Goal: Check status: Check status

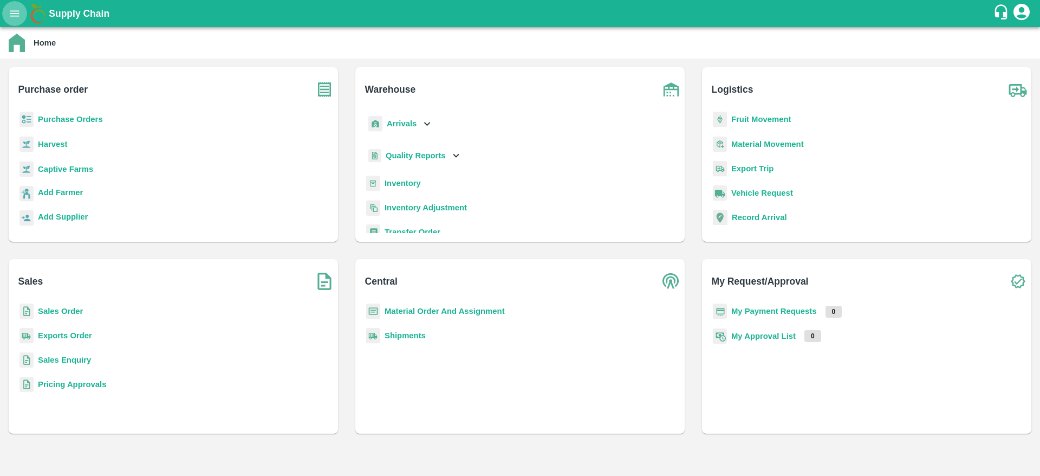
click at [15, 10] on icon "open drawer" at bounding box center [14, 13] width 9 height 6
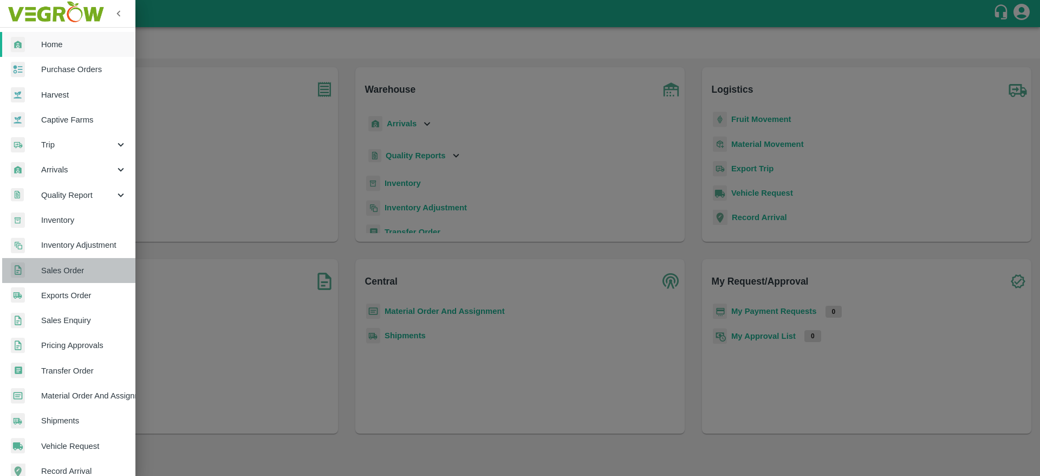
click at [74, 267] on span "Sales Order" at bounding box center [84, 270] width 86 height 12
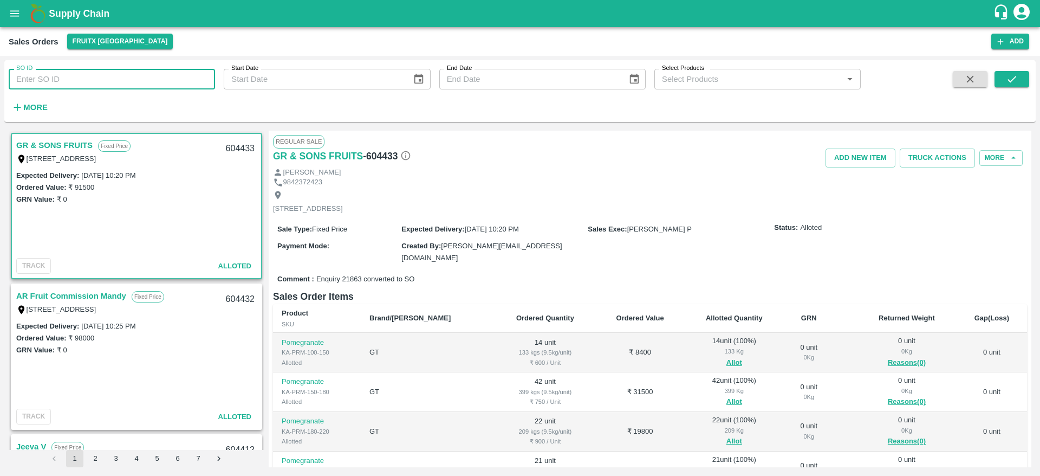
click at [77, 81] on input "SO ID" at bounding box center [112, 79] width 206 height 21
paste input "604109"
type input "604109"
click at [1012, 82] on icon "submit" at bounding box center [1012, 79] width 12 height 12
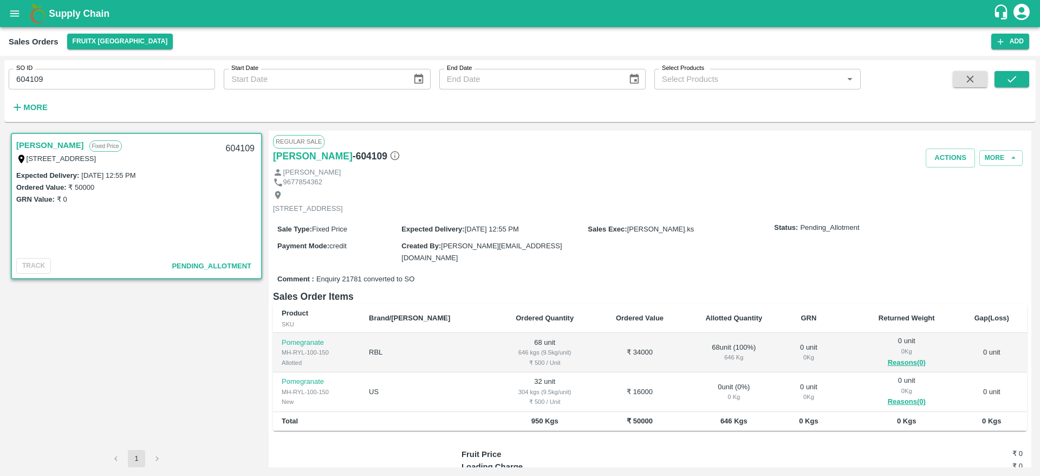
click at [68, 7] on h1 "Supply Chain" at bounding box center [521, 13] width 944 height 15
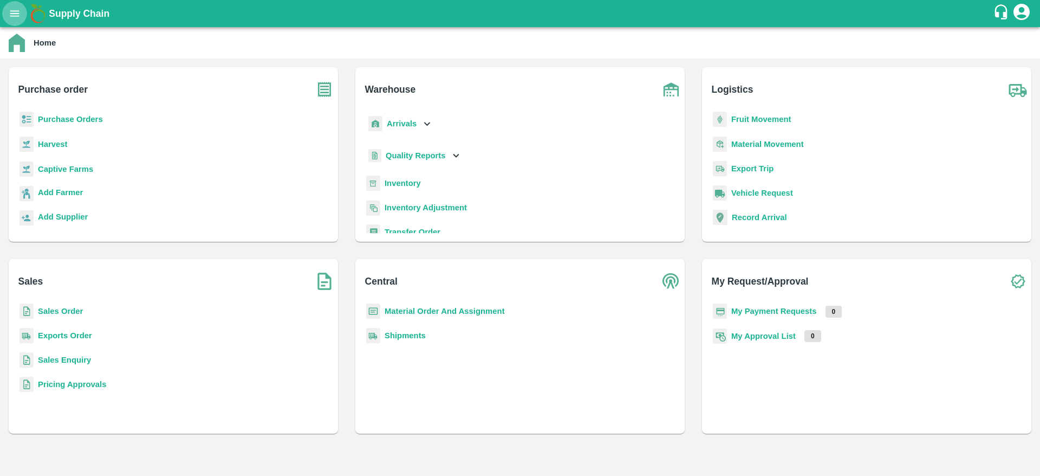
click at [11, 9] on icon "open drawer" at bounding box center [15, 14] width 12 height 12
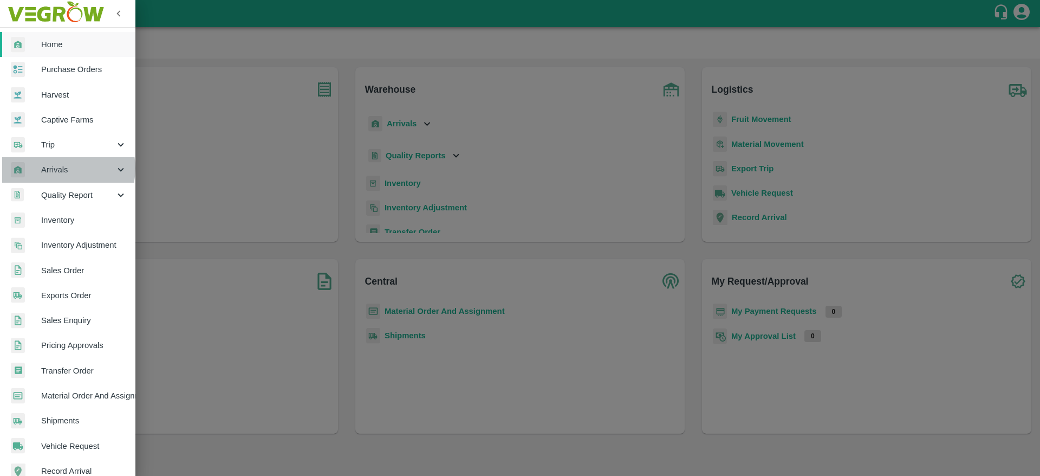
click at [61, 168] on span "Arrivals" at bounding box center [78, 170] width 74 height 12
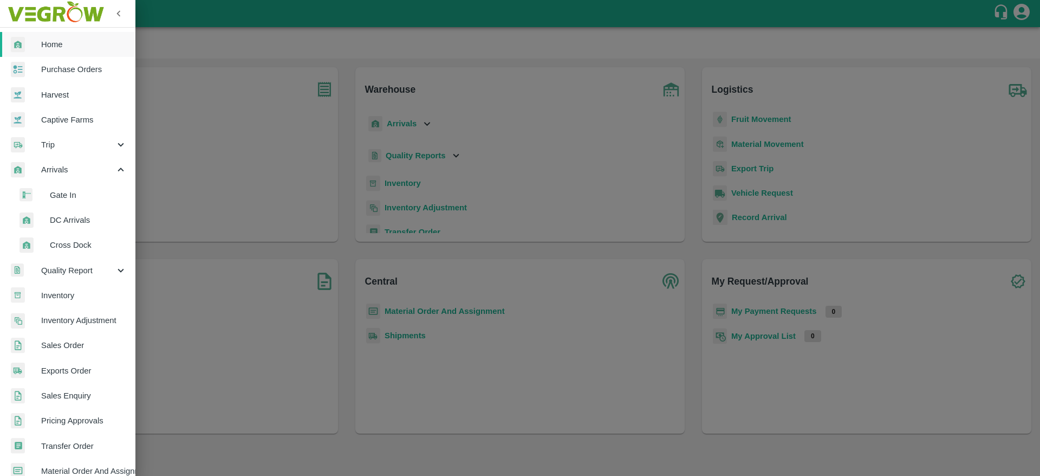
click at [80, 217] on span "DC Arrivals" at bounding box center [88, 220] width 77 height 12
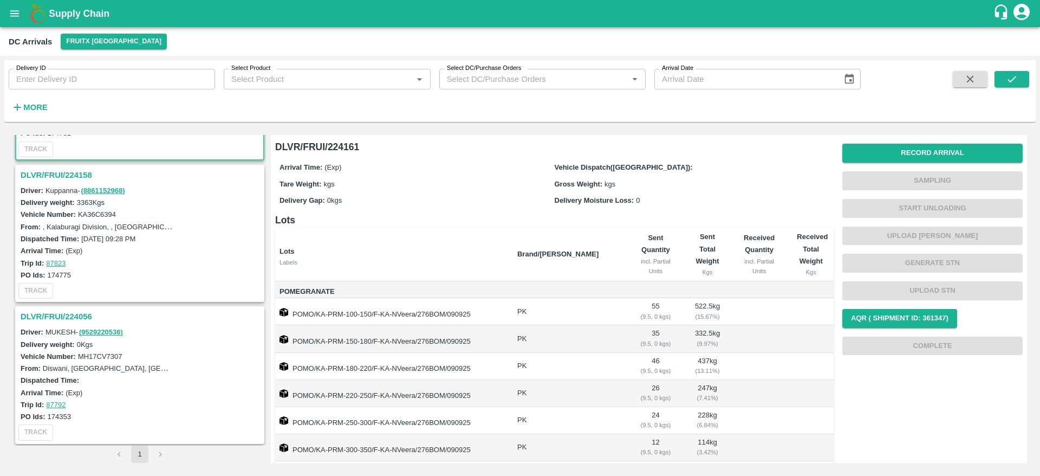
scroll to position [117, 0]
click at [56, 320] on h3 "DLVR/FRUI/224056" at bounding box center [142, 316] width 242 height 14
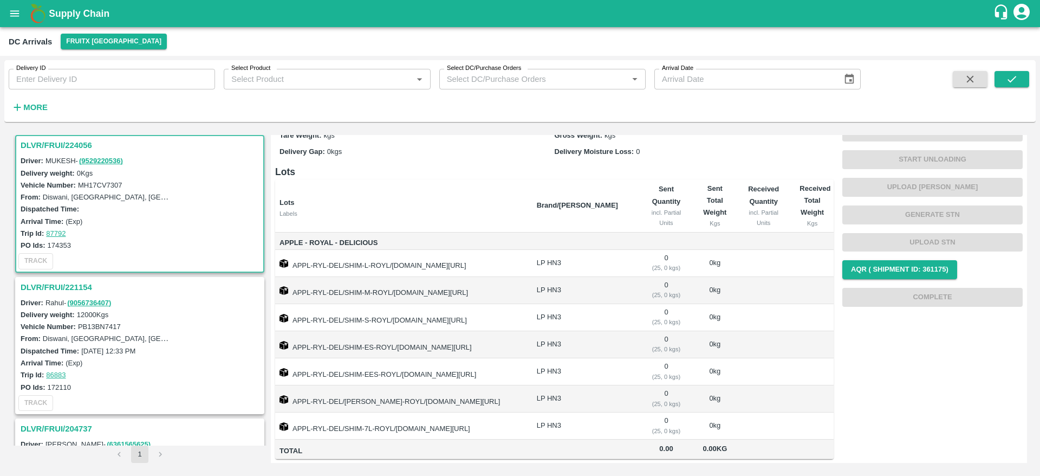
scroll to position [402, 0]
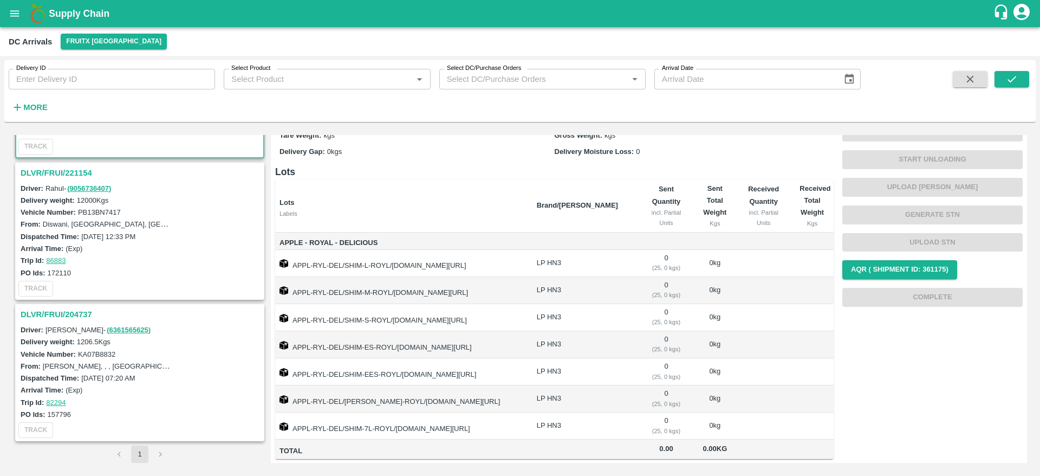
click at [55, 168] on h3 "DLVR/FRUI/221154" at bounding box center [142, 173] width 242 height 14
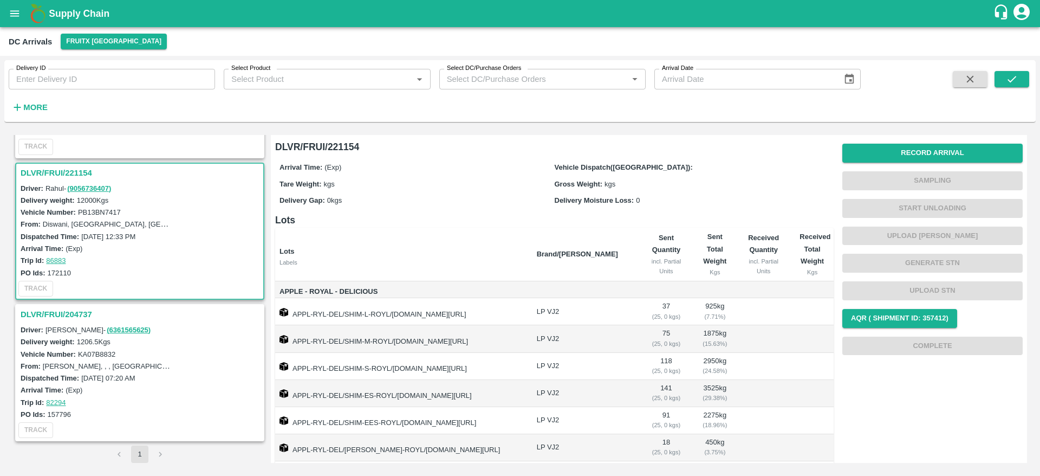
scroll to position [61, 0]
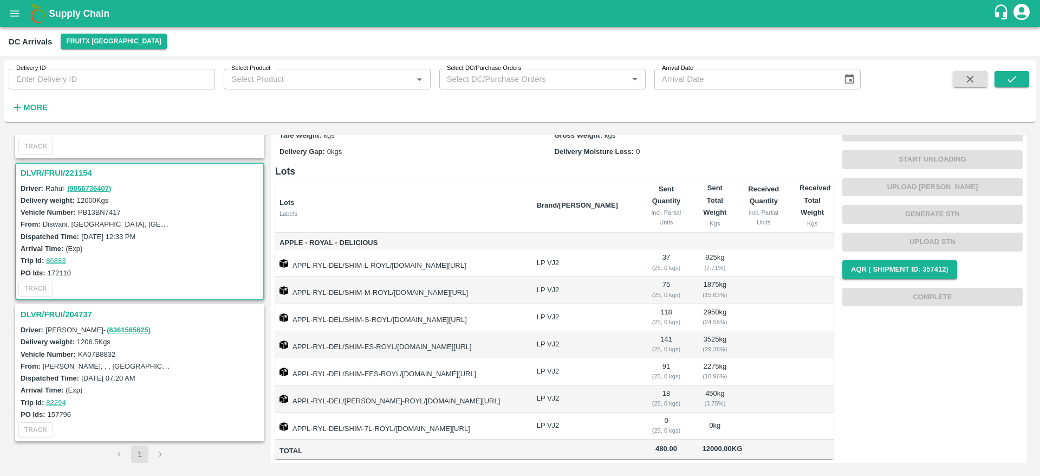
click at [50, 319] on h3 "DLVR/FRUI/204737" at bounding box center [142, 314] width 242 height 14
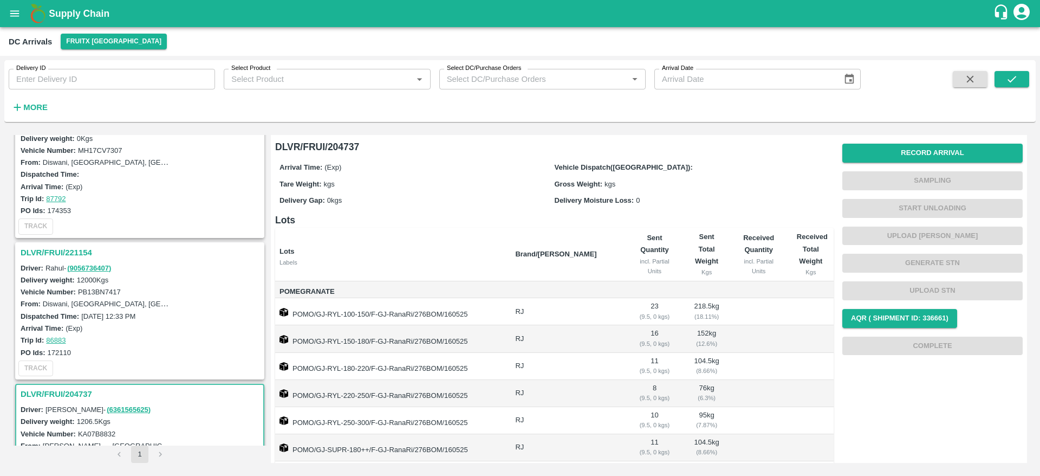
scroll to position [319, 0]
click at [41, 258] on h3 "DLVR/FRUI/221154" at bounding box center [142, 256] width 242 height 14
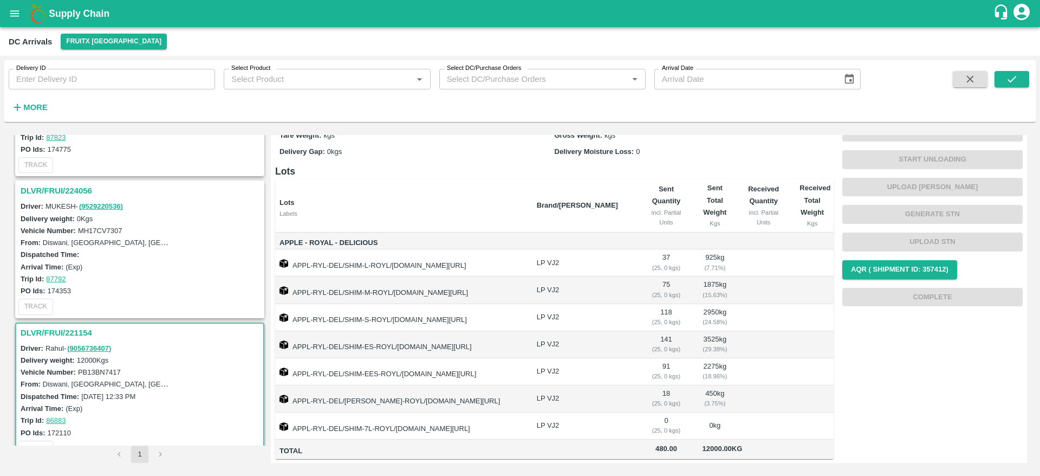
scroll to position [231, 0]
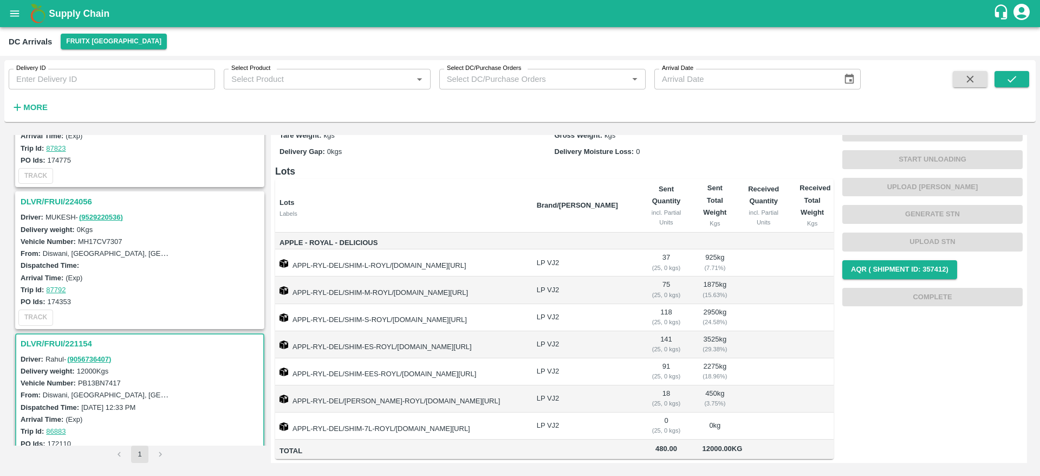
click at [54, 203] on h3 "DLVR/FRUI/224056" at bounding box center [142, 202] width 242 height 14
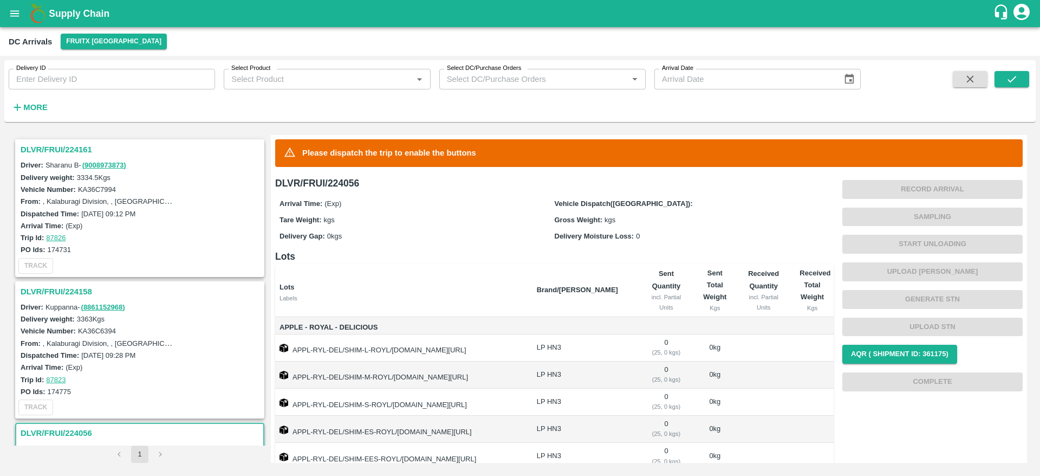
click at [48, 157] on div "DLVR/FRUI/224161" at bounding box center [139, 149] width 247 height 18
click at [53, 153] on h3 "DLVR/FRUI/224161" at bounding box center [142, 150] width 242 height 14
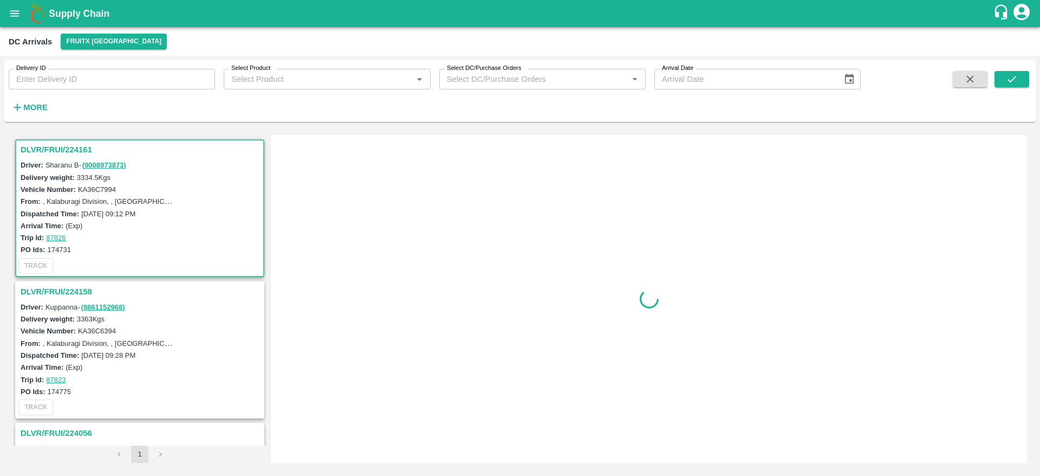
scroll to position [4, 0]
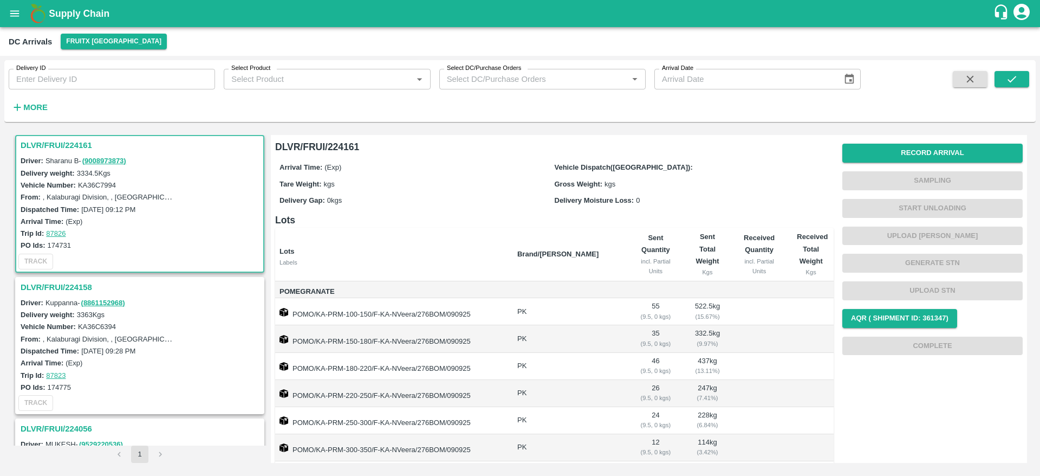
click at [64, 11] on b "Supply Chain" at bounding box center [79, 13] width 61 height 11
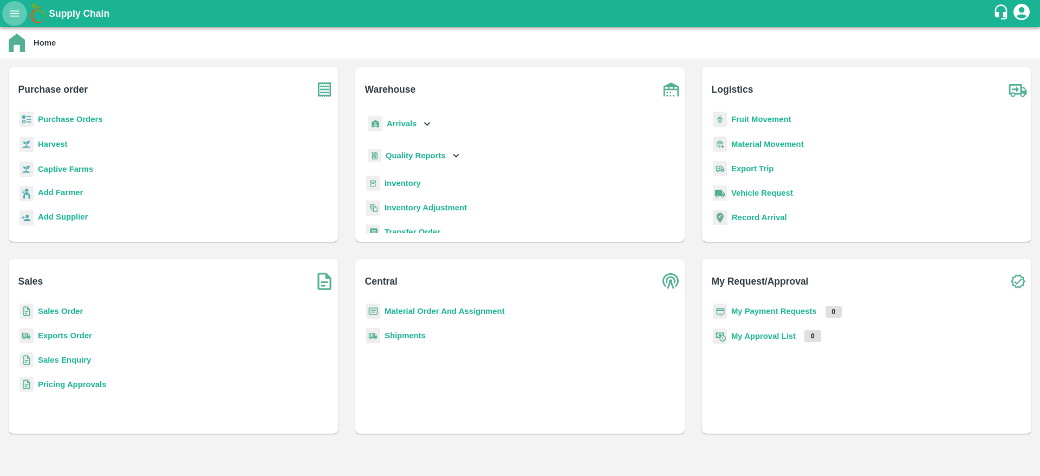
click at [14, 16] on icon "open drawer" at bounding box center [14, 13] width 9 height 6
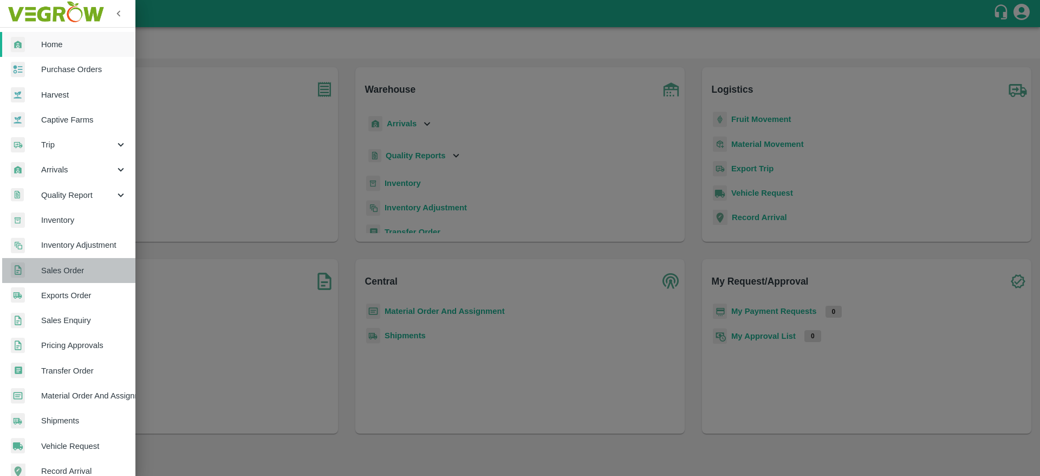
click at [76, 271] on span "Sales Order" at bounding box center [84, 270] width 86 height 12
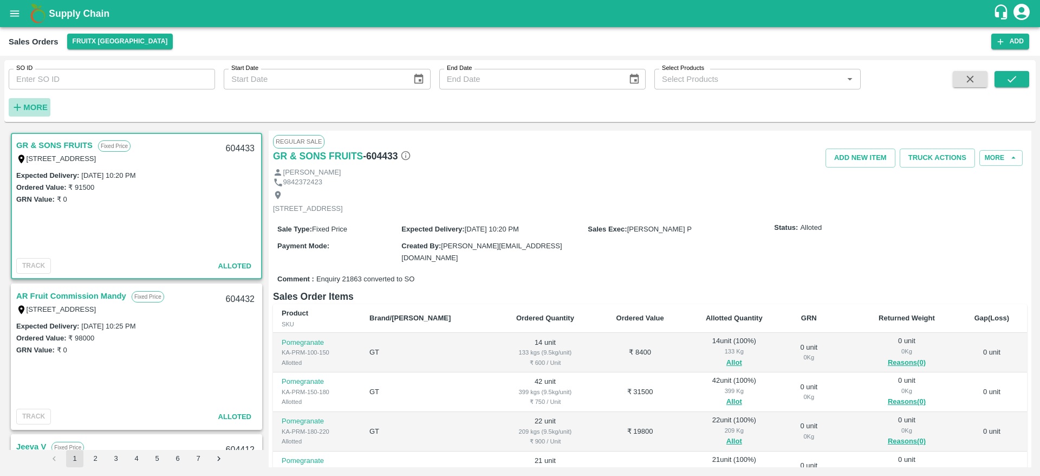
click at [32, 111] on strong "More" at bounding box center [35, 107] width 24 height 9
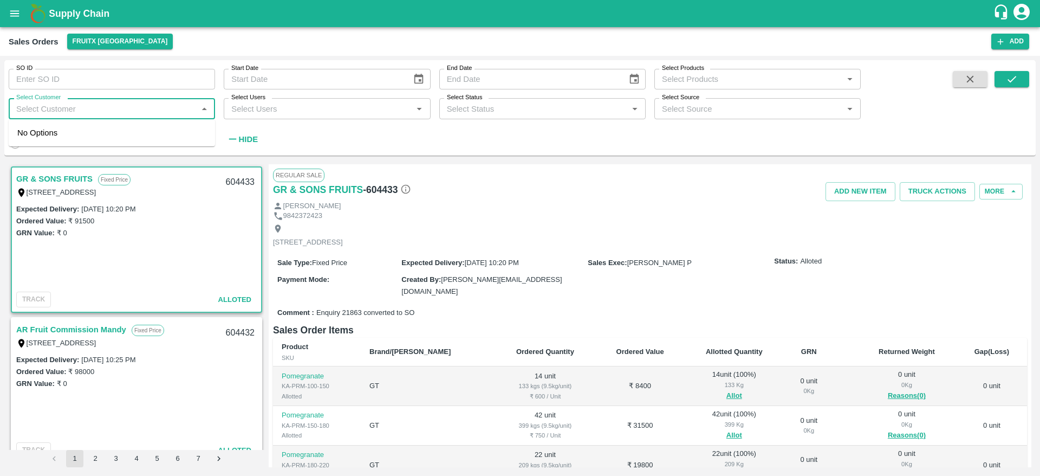
click at [69, 114] on input "Select Customer" at bounding box center [103, 108] width 182 height 14
type input "t"
click at [363, 149] on div "SO ID SO ID Start Date Start Date End Date End Date Select Products Select Prod…" at bounding box center [430, 105] width 861 height 90
click at [48, 182] on link "GR & SONS FRUITS" at bounding box center [54, 179] width 76 height 14
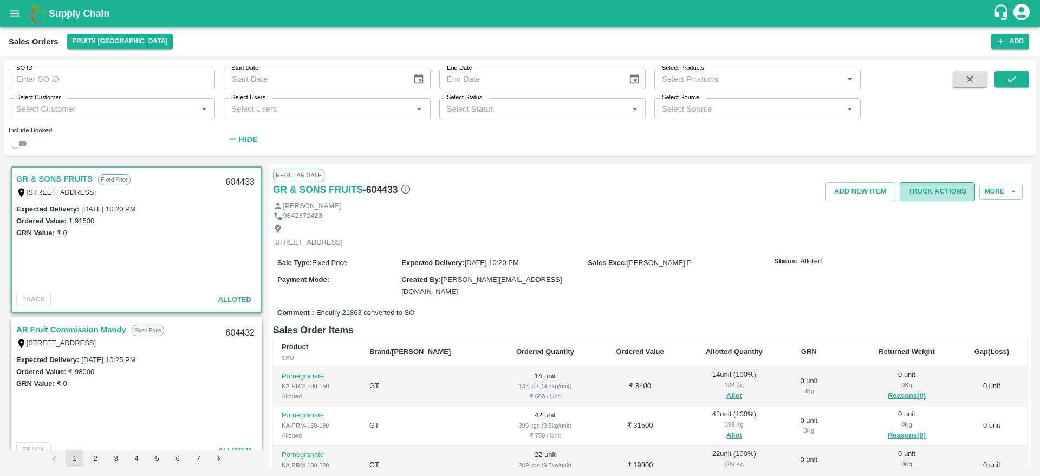
click at [928, 199] on button "Truck Actions" at bounding box center [937, 191] width 75 height 19
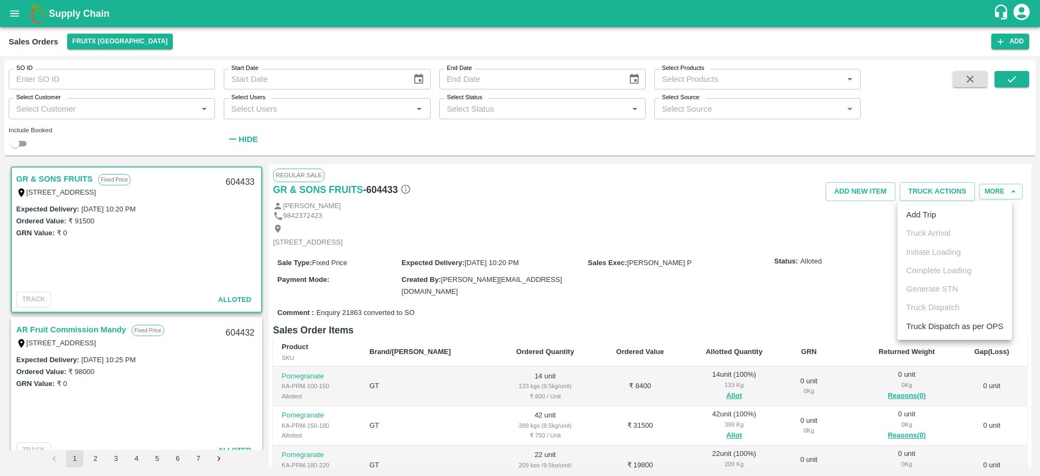
click at [752, 237] on div at bounding box center [520, 238] width 1040 height 476
click at [66, 182] on link "GR & SONS FRUITS" at bounding box center [54, 179] width 76 height 14
click at [11, 9] on icon "open drawer" at bounding box center [15, 14] width 12 height 12
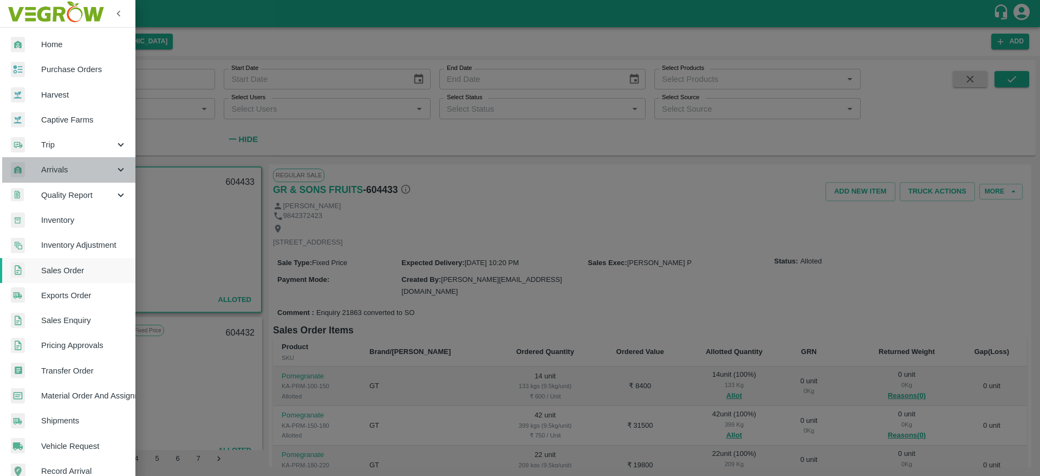
click at [72, 174] on span "Arrivals" at bounding box center [78, 170] width 74 height 12
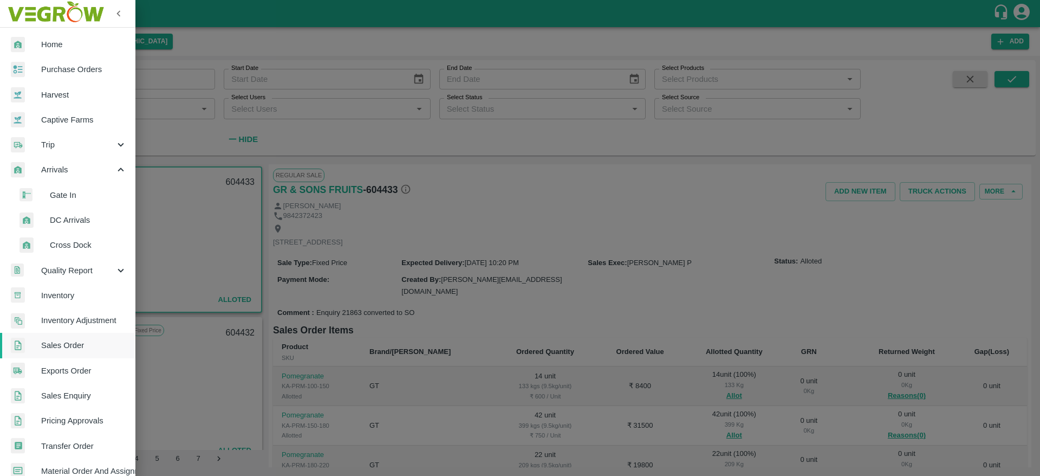
click at [70, 218] on span "DC Arrivals" at bounding box center [88, 220] width 77 height 12
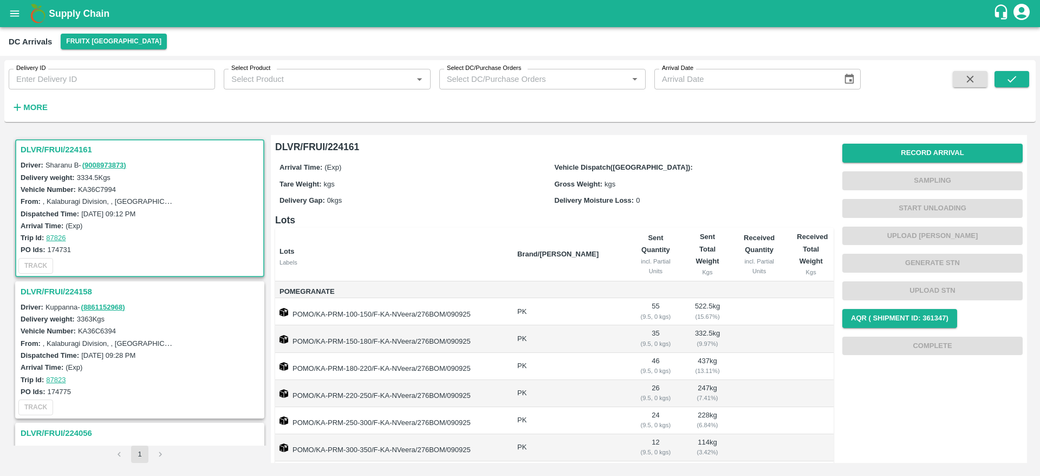
click at [52, 151] on h3 "DLVR/FRUI/224161" at bounding box center [142, 150] width 242 height 14
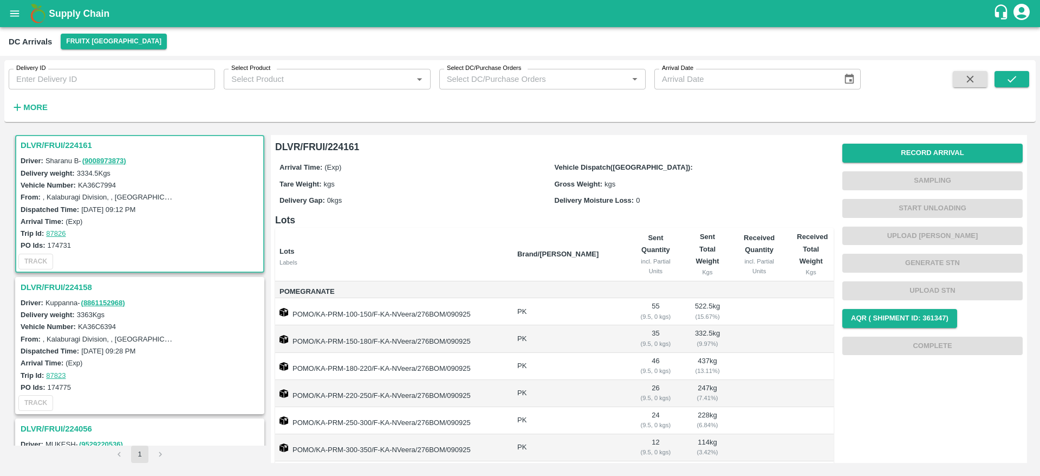
click at [52, 151] on h3 "DLVR/FRUI/224161" at bounding box center [142, 145] width 242 height 14
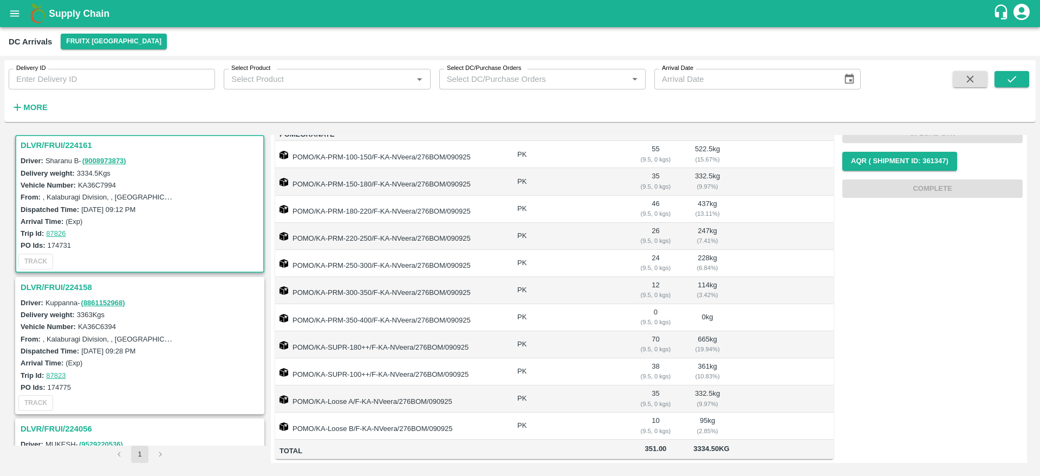
scroll to position [0, 0]
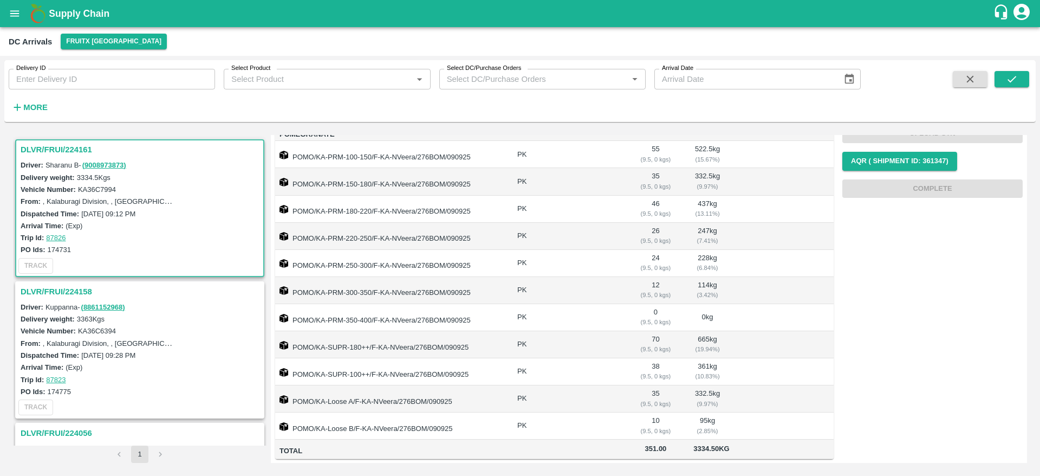
click at [60, 290] on h3 "DLVR/FRUI/224158" at bounding box center [142, 291] width 242 height 14
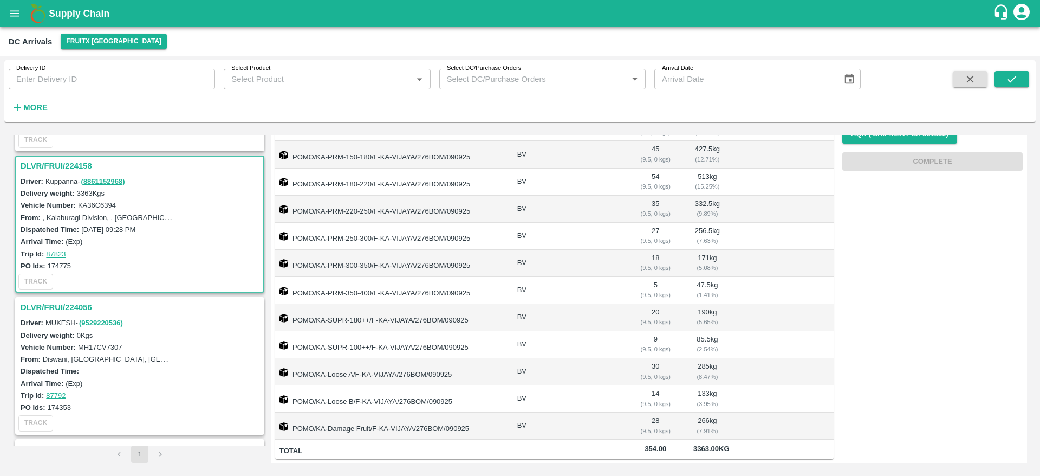
scroll to position [125, 0]
